Goal: Use online tool/utility: Utilize a website feature to perform a specific function

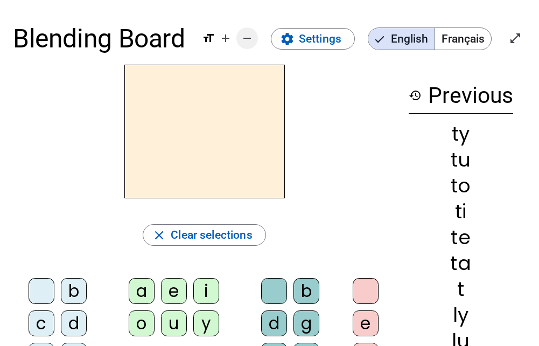
click at [251, 34] on mat-icon "remove" at bounding box center [247, 38] width 13 height 13
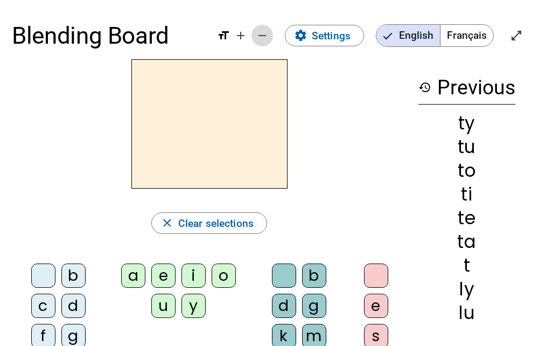
click at [251, 34] on span "Decrease font size" at bounding box center [262, 36] width 26 height 26
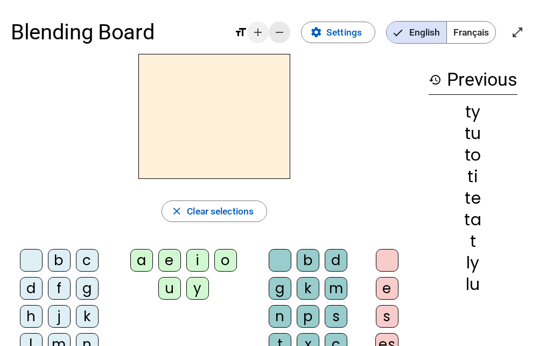
click at [251, 34] on mat-icon "add" at bounding box center [257, 32] width 13 height 13
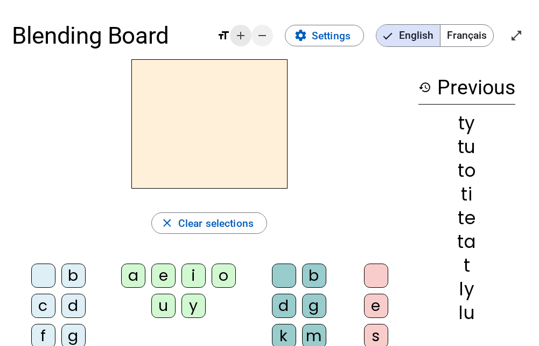
click at [251, 34] on span "Decrease font size" at bounding box center [262, 36] width 26 height 26
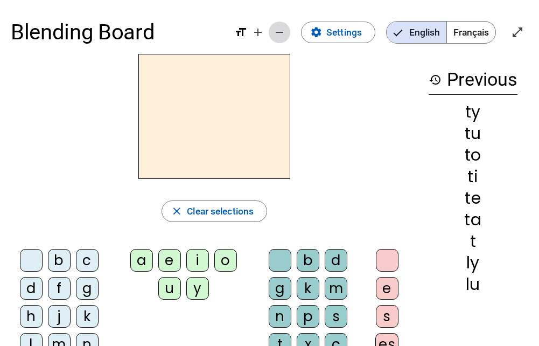
click at [268, 32] on span "Decrease font size" at bounding box center [280, 32] width 26 height 26
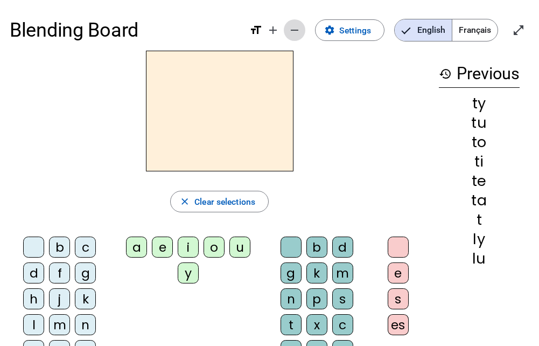
click at [293, 30] on mat-icon "remove" at bounding box center [294, 30] width 13 height 13
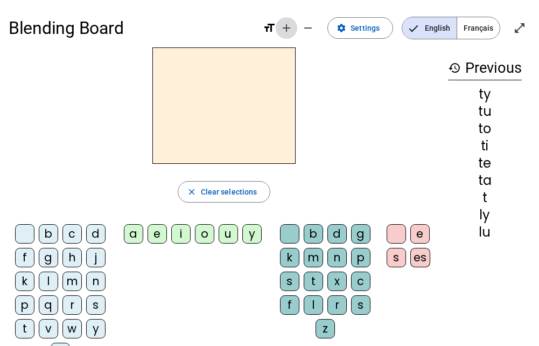
click at [293, 30] on mat-icon "add" at bounding box center [286, 28] width 13 height 13
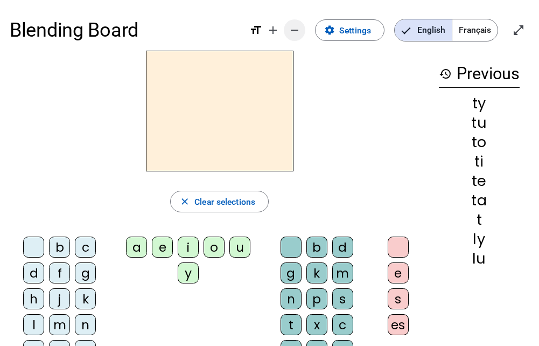
click at [296, 30] on mat-icon "remove" at bounding box center [294, 30] width 13 height 13
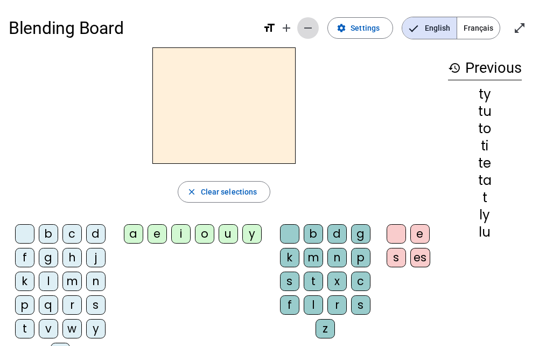
click at [306, 28] on mat-icon "remove" at bounding box center [308, 28] width 13 height 13
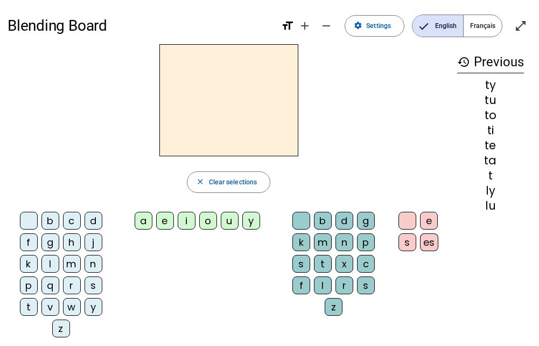
drag, startPoint x: 306, startPoint y: 28, endPoint x: 252, endPoint y: 125, distance: 111.6
click at [252, 125] on div "Blending Board format_size add remove settings Settings English Français open_i…" at bounding box center [269, 221] width 539 height 443
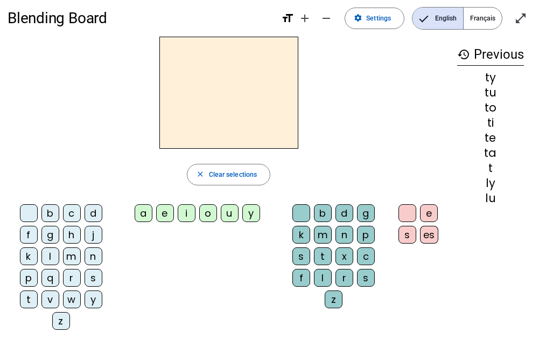
scroll to position [2, 0]
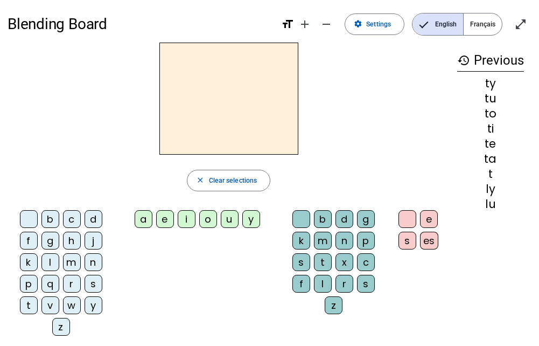
click at [51, 256] on div "l" at bounding box center [50, 262] width 18 height 18
click at [144, 214] on div "a" at bounding box center [144, 219] width 18 height 18
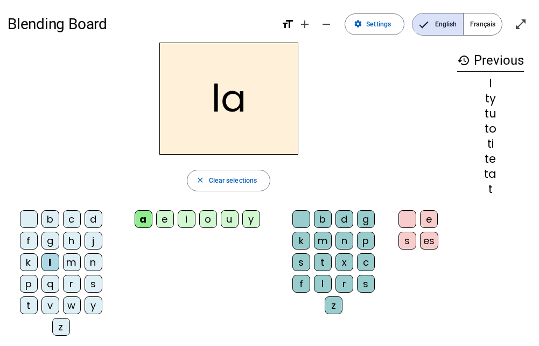
click at [31, 279] on div "p" at bounding box center [29, 284] width 18 height 18
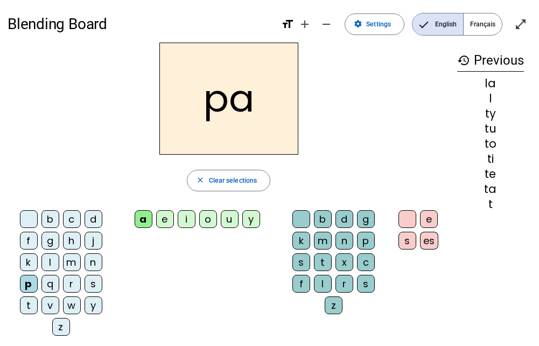
click at [72, 234] on div "h" at bounding box center [72, 241] width 18 height 18
click at [95, 216] on div "d" at bounding box center [94, 219] width 18 height 18
click at [94, 257] on div "n" at bounding box center [94, 262] width 18 height 18
click at [95, 282] on div "s" at bounding box center [94, 284] width 18 height 18
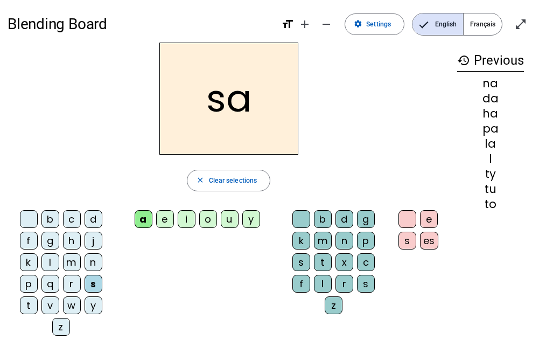
click at [70, 303] on div "w" at bounding box center [72, 305] width 18 height 18
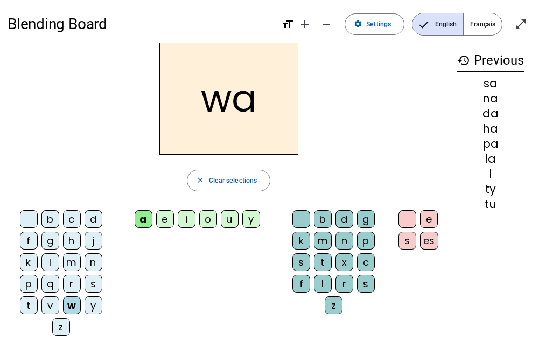
click at [52, 301] on div "v" at bounding box center [50, 305] width 18 height 18
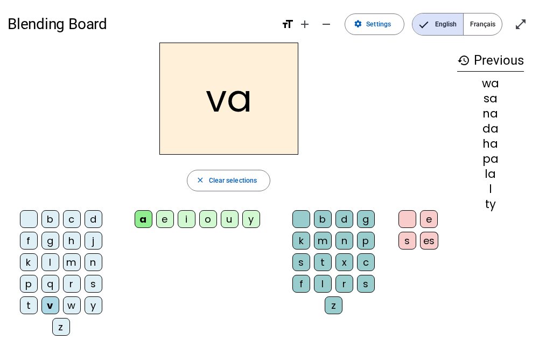
click at [52, 213] on div "b" at bounding box center [50, 219] width 18 height 18
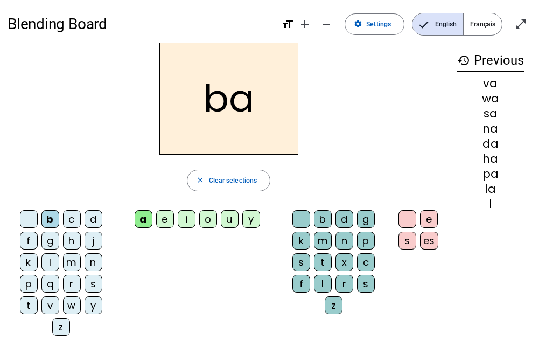
click at [30, 232] on div "f" at bounding box center [29, 241] width 18 height 18
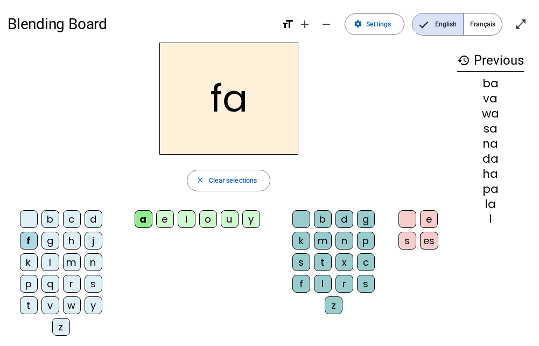
click at [166, 215] on div "e" at bounding box center [165, 219] width 18 height 18
click at [56, 212] on div "b" at bounding box center [50, 219] width 18 height 18
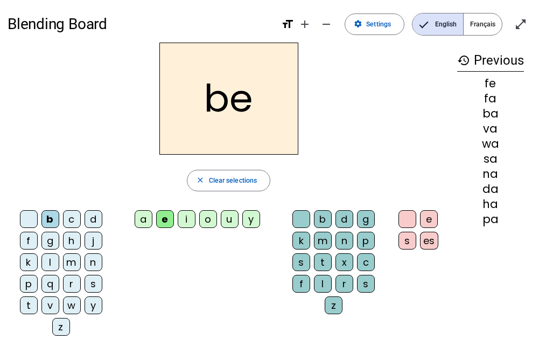
click at [92, 258] on div "n" at bounding box center [94, 262] width 18 height 18
click at [76, 263] on div "m" at bounding box center [72, 262] width 18 height 18
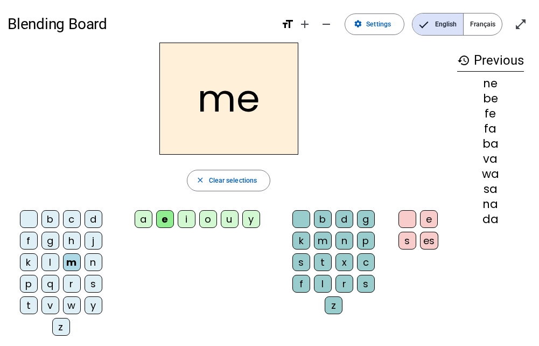
click at [69, 276] on div "r" at bounding box center [72, 284] width 18 height 18
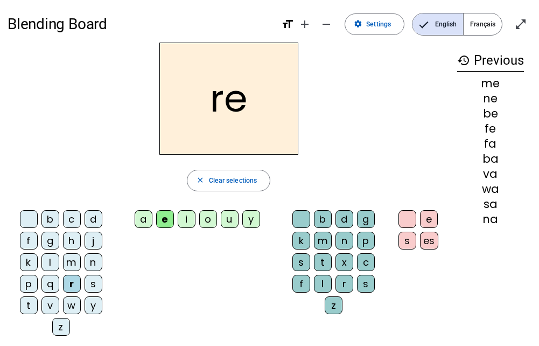
click at [92, 278] on div "s" at bounding box center [94, 284] width 18 height 18
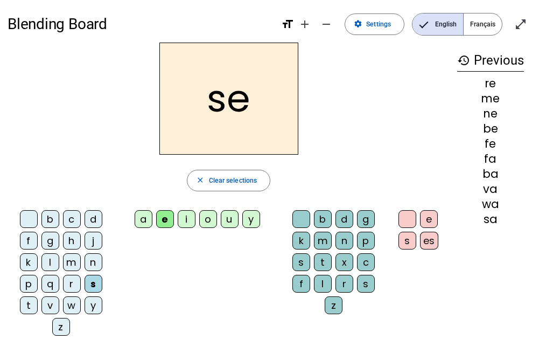
click at [50, 299] on div "v" at bounding box center [50, 305] width 18 height 18
click at [187, 215] on div "i" at bounding box center [187, 219] width 18 height 18
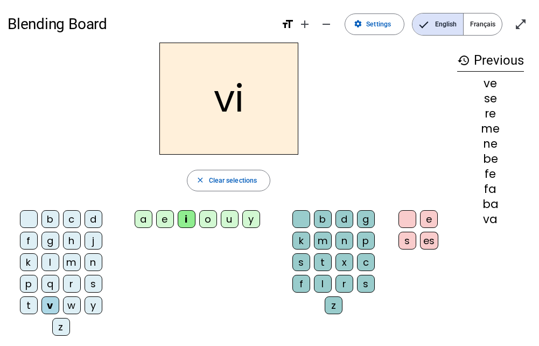
click at [72, 217] on div "c" at bounding box center [72, 219] width 18 height 18
click at [52, 215] on div "b" at bounding box center [50, 219] width 18 height 18
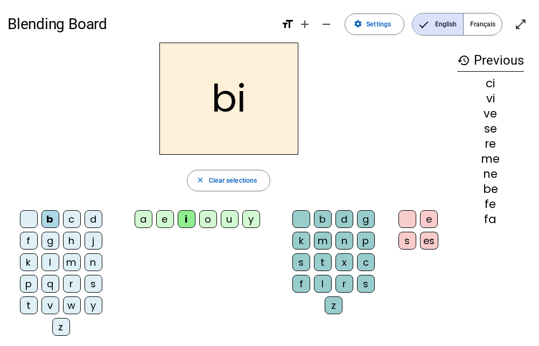
click at [51, 258] on div "l" at bounding box center [50, 262] width 18 height 18
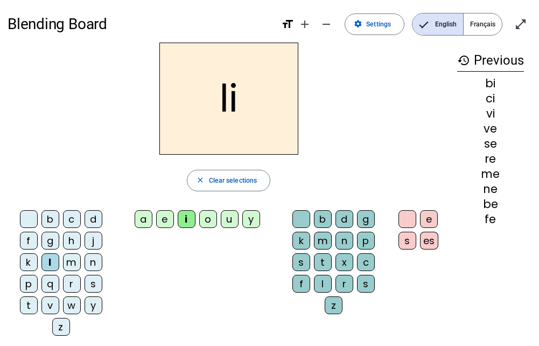
click at [92, 258] on div "n" at bounding box center [94, 262] width 18 height 18
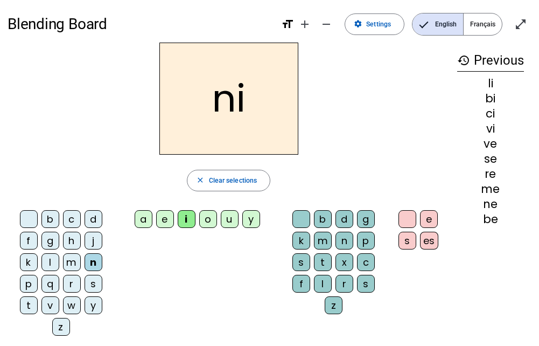
click at [74, 276] on div "r" at bounding box center [72, 284] width 18 height 18
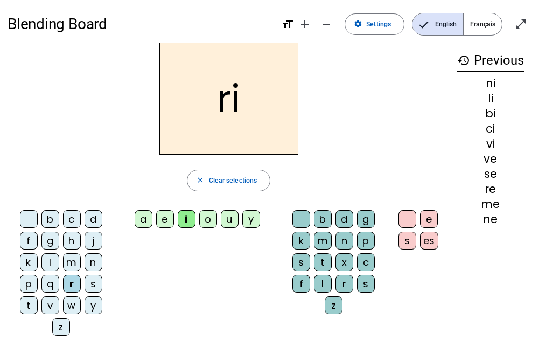
click at [33, 281] on div "p" at bounding box center [29, 284] width 18 height 18
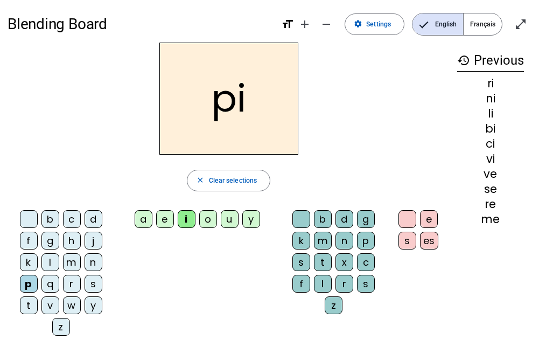
click at [52, 217] on div "b" at bounding box center [50, 219] width 18 height 18
click at [212, 215] on div "o" at bounding box center [208, 219] width 18 height 18
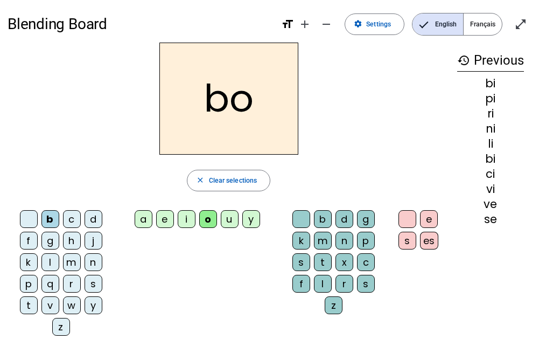
click at [75, 238] on div "h" at bounding box center [72, 241] width 18 height 18
click at [73, 258] on div "m" at bounding box center [72, 262] width 18 height 18
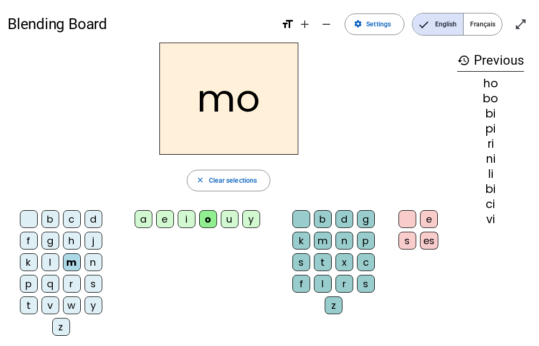
click at [74, 278] on div "r" at bounding box center [72, 284] width 18 height 18
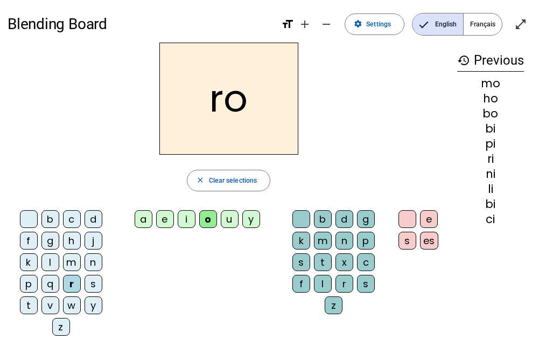
click at [50, 236] on div "g" at bounding box center [50, 241] width 18 height 18
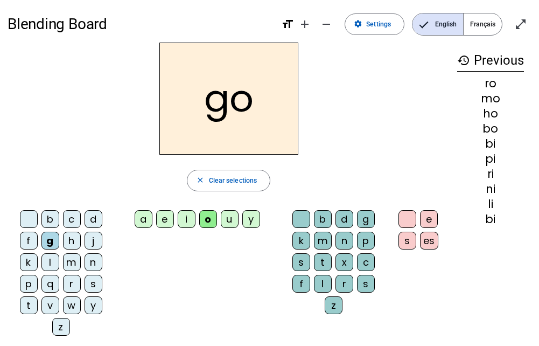
click at [50, 257] on div "l" at bounding box center [50, 262] width 18 height 18
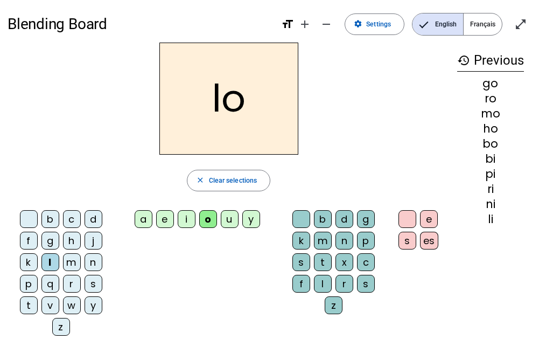
click at [51, 280] on div "q" at bounding box center [50, 284] width 18 height 18
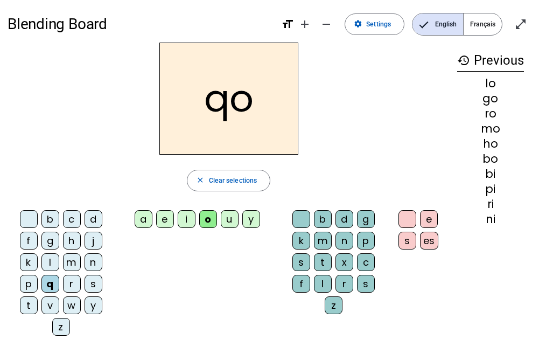
click at [52, 302] on div "v" at bounding box center [50, 305] width 18 height 18
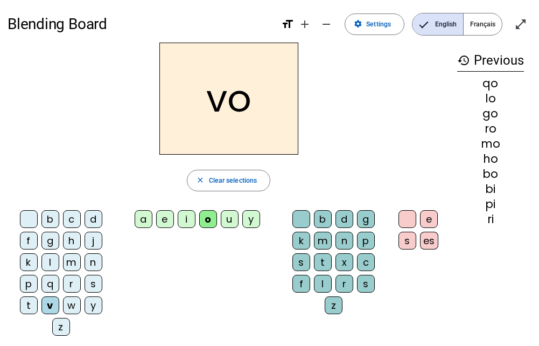
click at [233, 214] on div "u" at bounding box center [230, 219] width 18 height 18
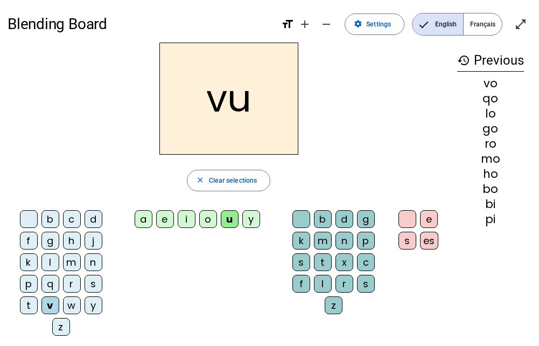
click at [92, 219] on div "d" at bounding box center [94, 219] width 18 height 18
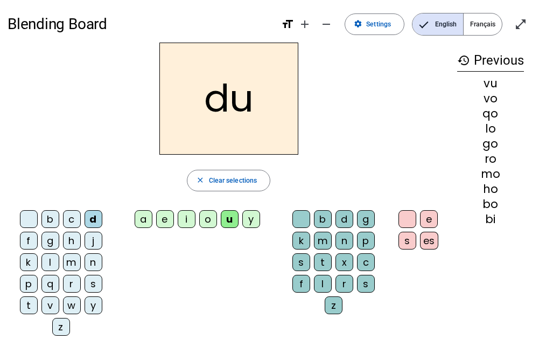
click at [93, 235] on div "j" at bounding box center [94, 241] width 18 height 18
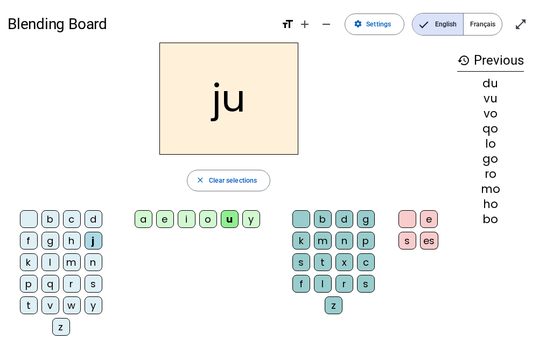
click at [73, 234] on div "h" at bounding box center [72, 241] width 18 height 18
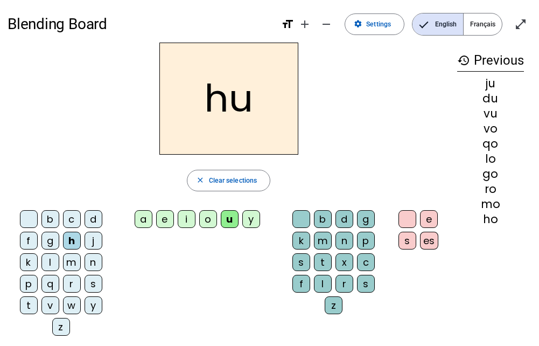
click at [93, 257] on div "n" at bounding box center [94, 262] width 18 height 18
click at [72, 256] on div "m" at bounding box center [72, 262] width 18 height 18
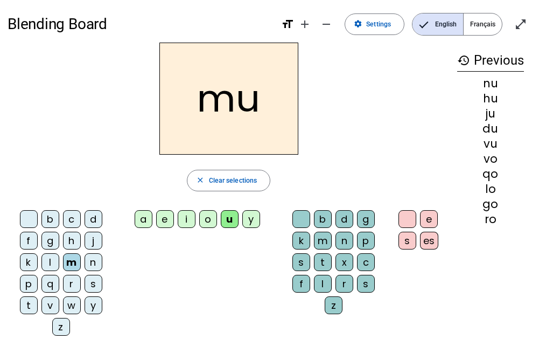
click at [93, 256] on div "n" at bounding box center [94, 262] width 18 height 18
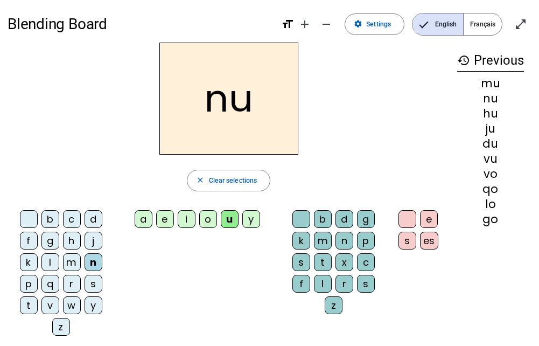
click at [299, 283] on div "f" at bounding box center [301, 284] width 18 height 18
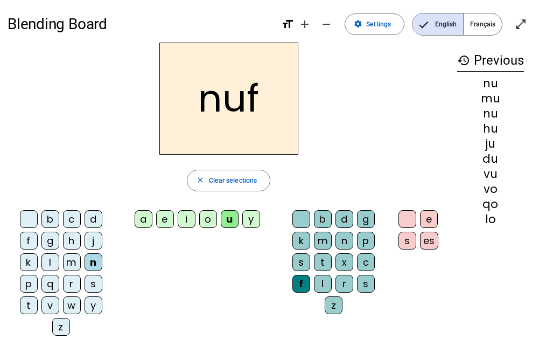
click at [343, 217] on div "d" at bounding box center [344, 219] width 18 height 18
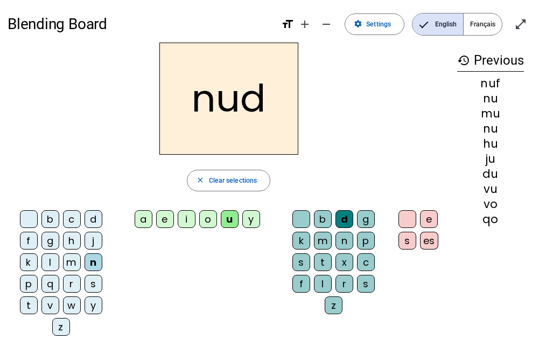
click at [301, 260] on div "s" at bounding box center [301, 262] width 18 height 18
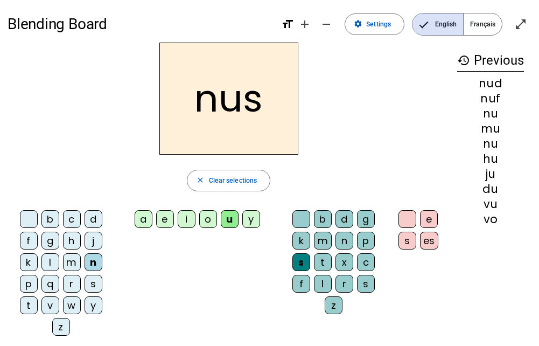
click at [96, 240] on div "j" at bounding box center [94, 241] width 18 height 18
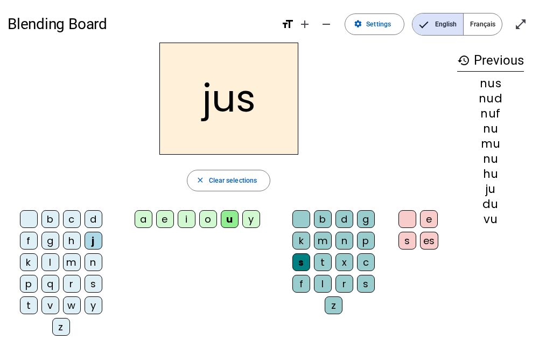
click at [344, 284] on div "r" at bounding box center [344, 284] width 18 height 18
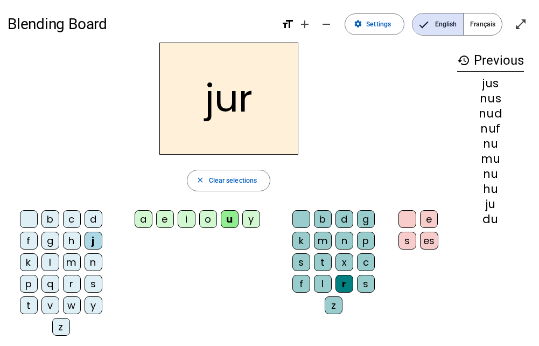
click at [167, 215] on div "e" at bounding box center [165, 219] width 18 height 18
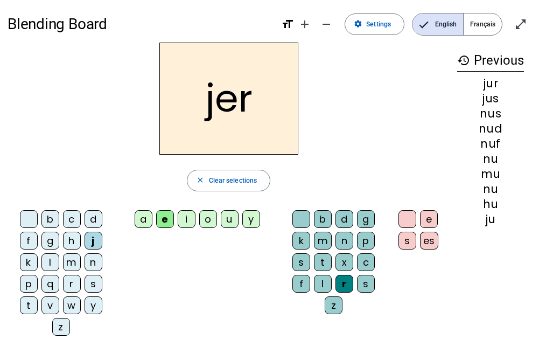
click at [232, 218] on div "u" at bounding box center [230, 219] width 18 height 18
click at [93, 212] on div "d" at bounding box center [94, 219] width 18 height 18
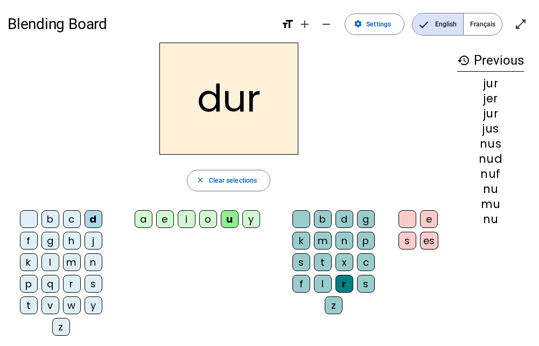
click at [50, 257] on div "l" at bounding box center [50, 262] width 18 height 18
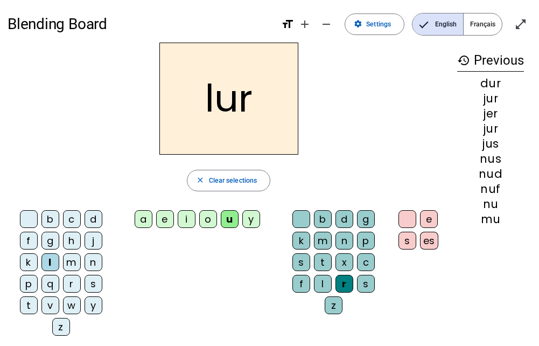
click at [94, 279] on div "s" at bounding box center [94, 284] width 18 height 18
